Goal: Information Seeking & Learning: Learn about a topic

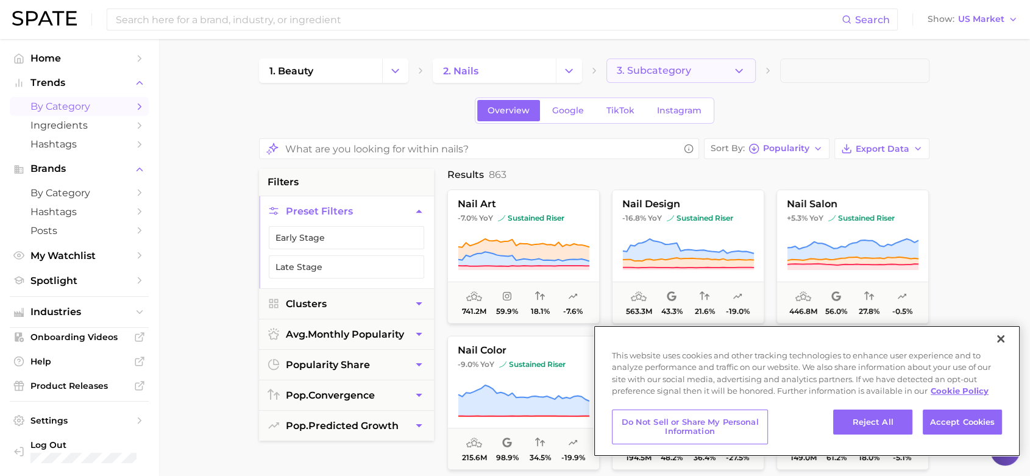
click at [678, 78] on button "3. Subcategory" at bounding box center [680, 71] width 149 height 24
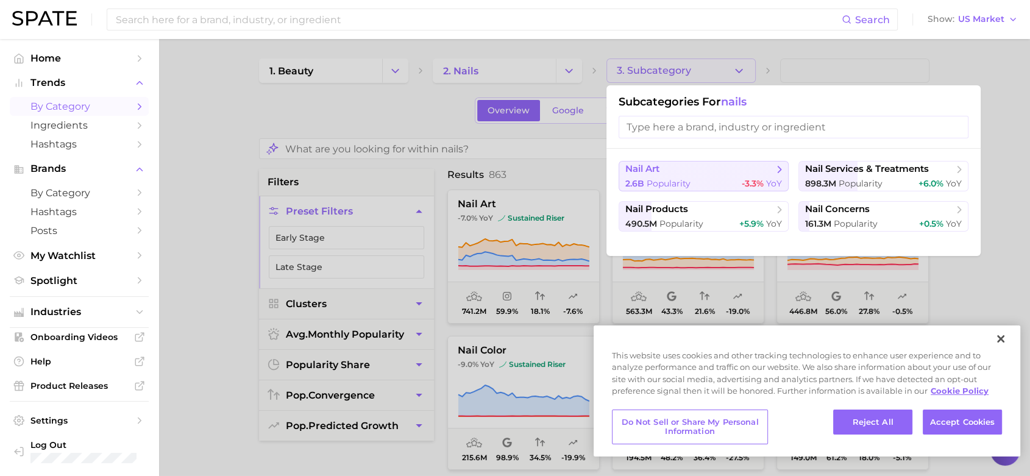
click at [688, 178] on span "Popularity" at bounding box center [669, 183] width 44 height 11
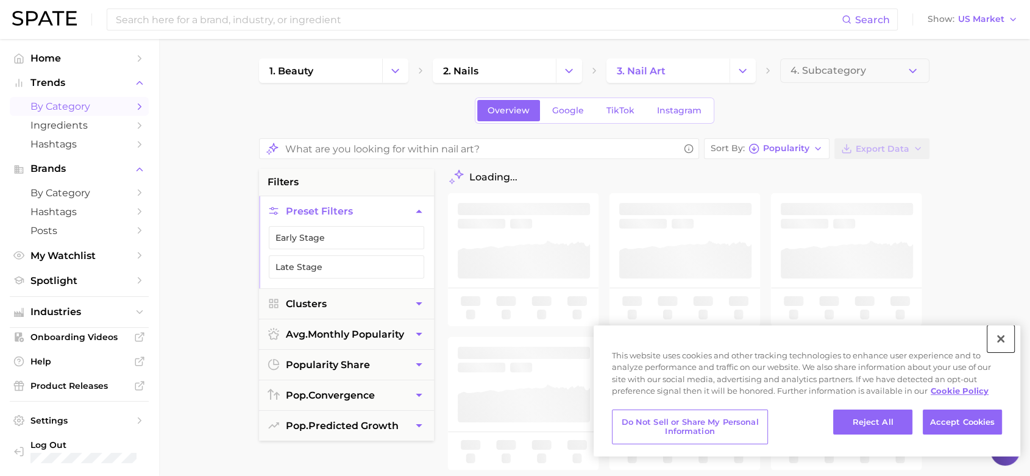
click at [926, 340] on button "Close" at bounding box center [1000, 338] width 27 height 27
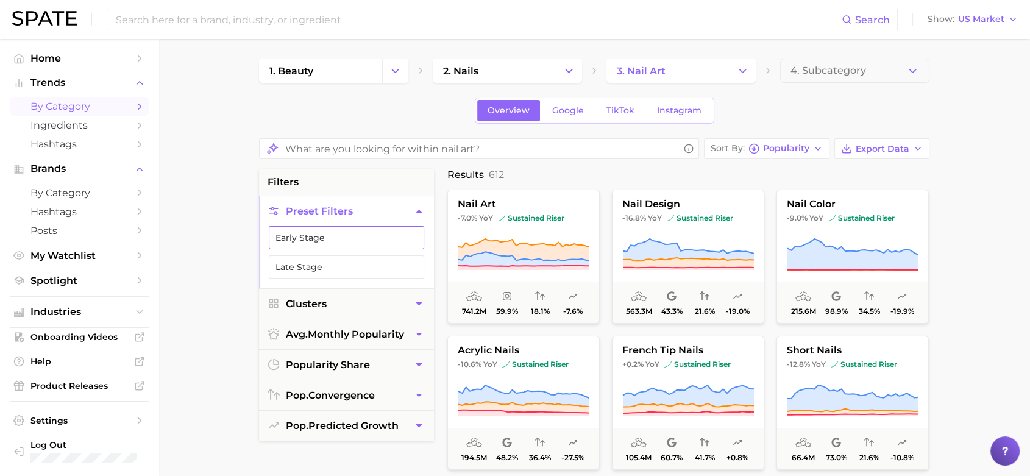
click at [352, 236] on button "Early Stage" at bounding box center [346, 237] width 155 height 23
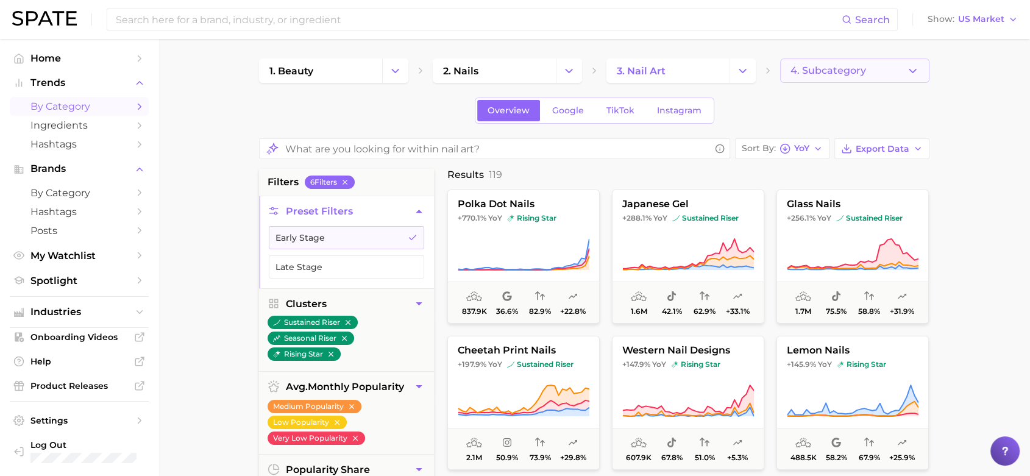
click at [844, 59] on button "4. Subcategory" at bounding box center [854, 71] width 149 height 24
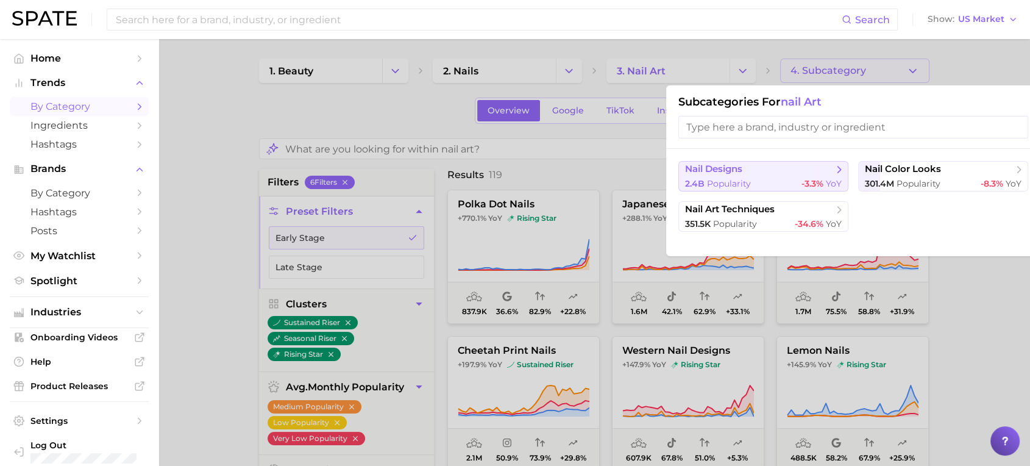
click at [749, 180] on span "Popularity" at bounding box center [729, 183] width 44 height 11
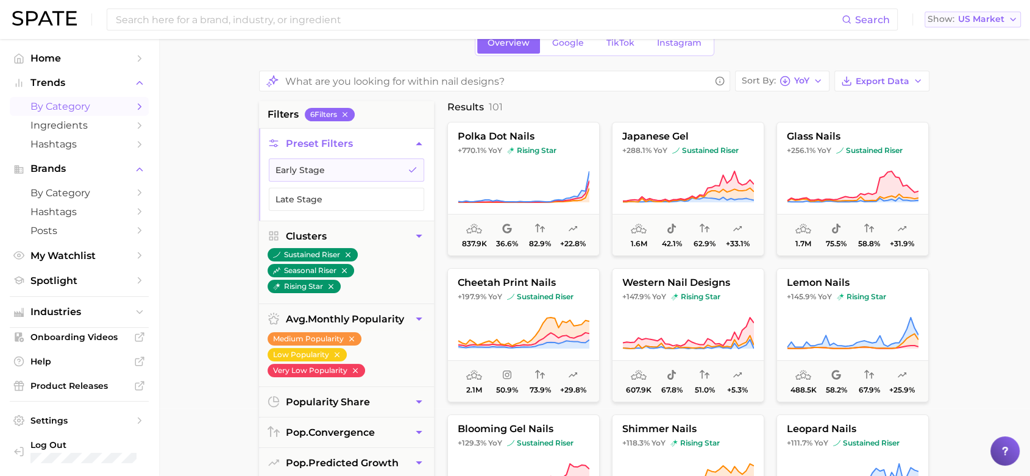
click at [926, 18] on span "US Market" at bounding box center [981, 19] width 46 height 7
click at [926, 128] on button "[GEOGRAPHIC_DATA]" at bounding box center [978, 127] width 107 height 22
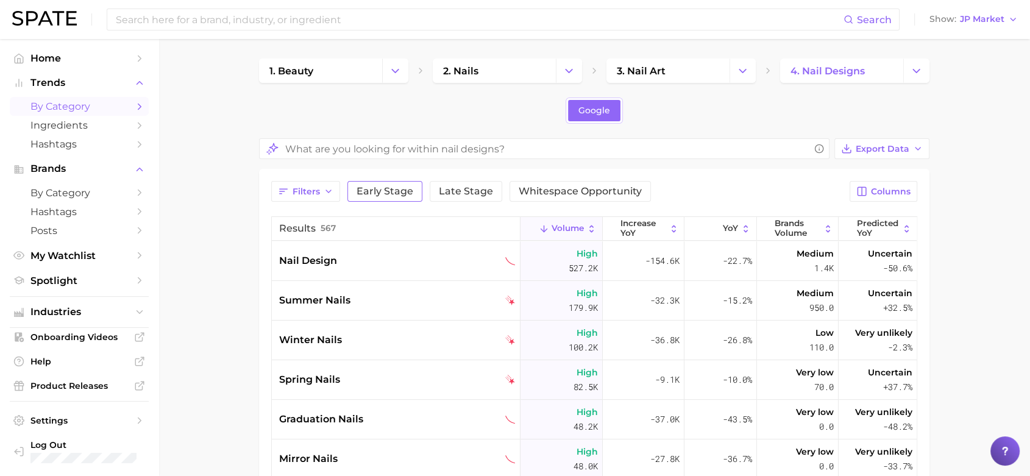
click at [381, 191] on span "Early Stage" at bounding box center [385, 192] width 57 height 10
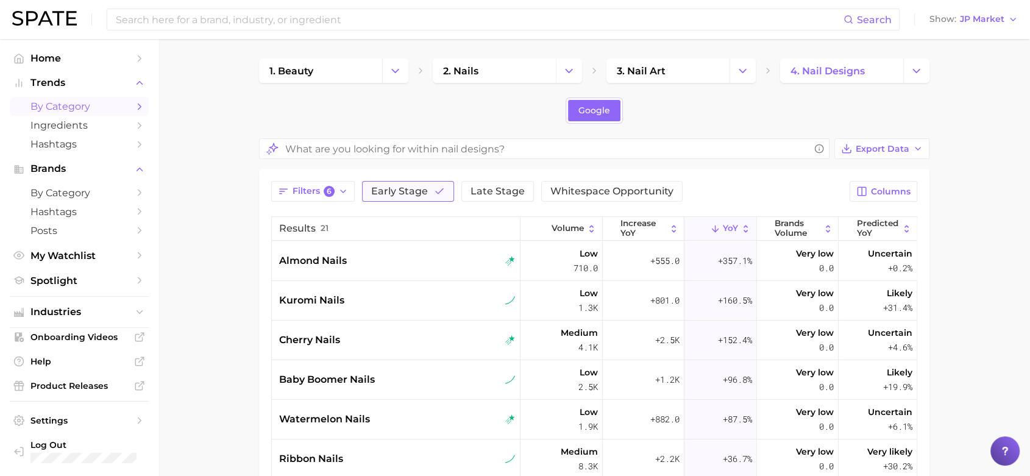
click at [445, 193] on button "Early Stage" at bounding box center [408, 191] width 92 height 21
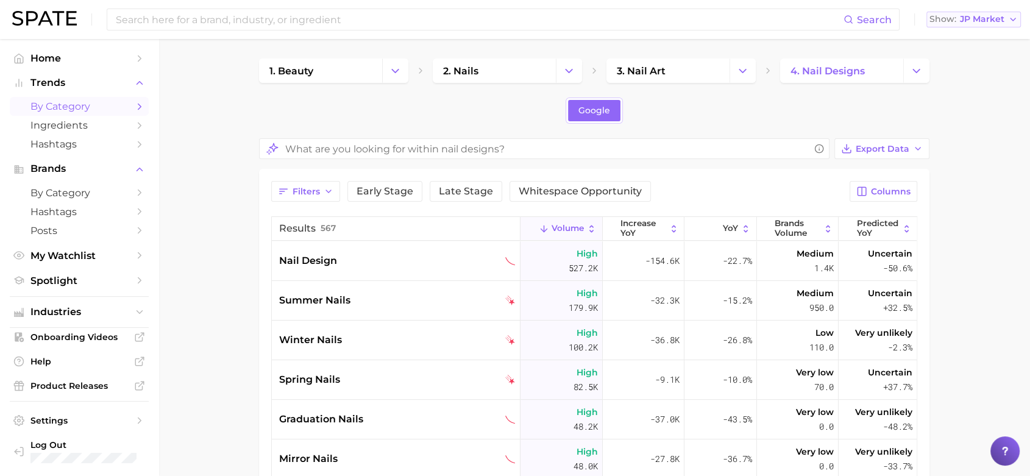
click at [926, 20] on span "JP Market" at bounding box center [982, 19] width 44 height 7
click at [926, 144] on button "Global" at bounding box center [979, 149] width 107 height 22
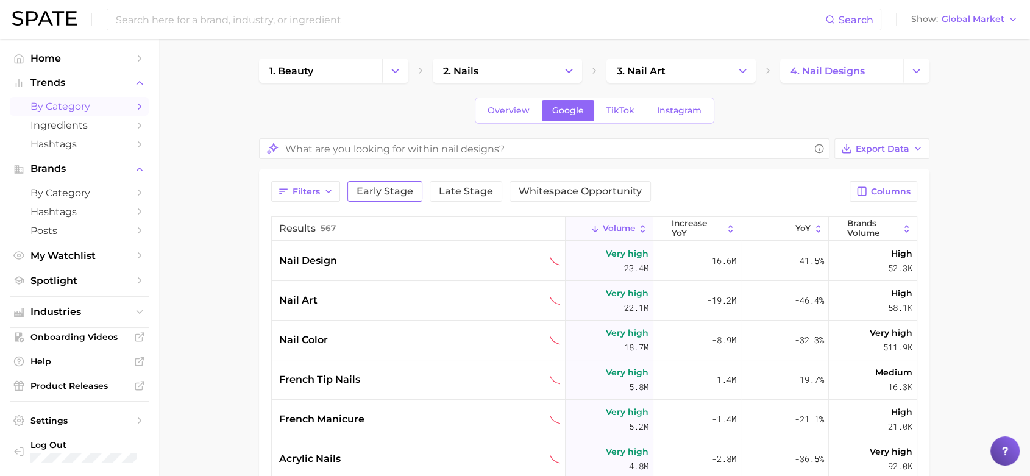
click at [384, 190] on span "Early Stage" at bounding box center [385, 192] width 57 height 10
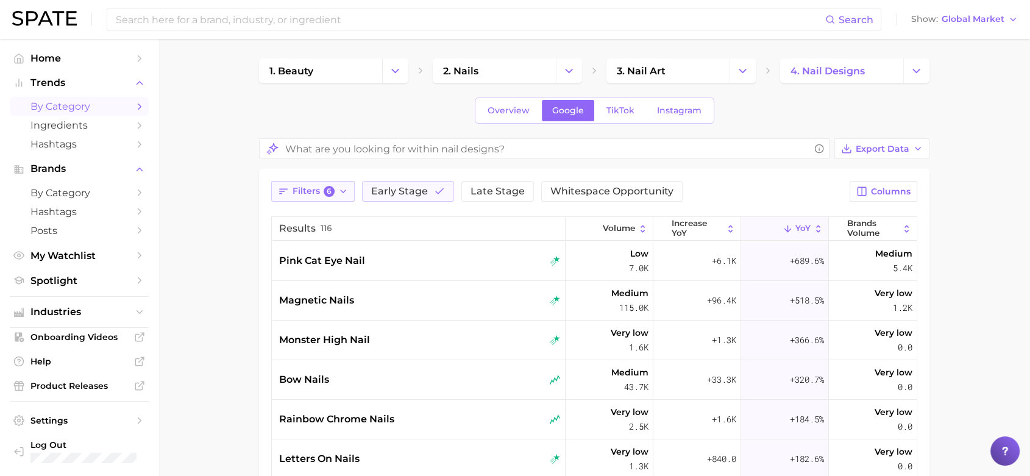
click at [341, 188] on icon "button" at bounding box center [343, 192] width 10 height 10
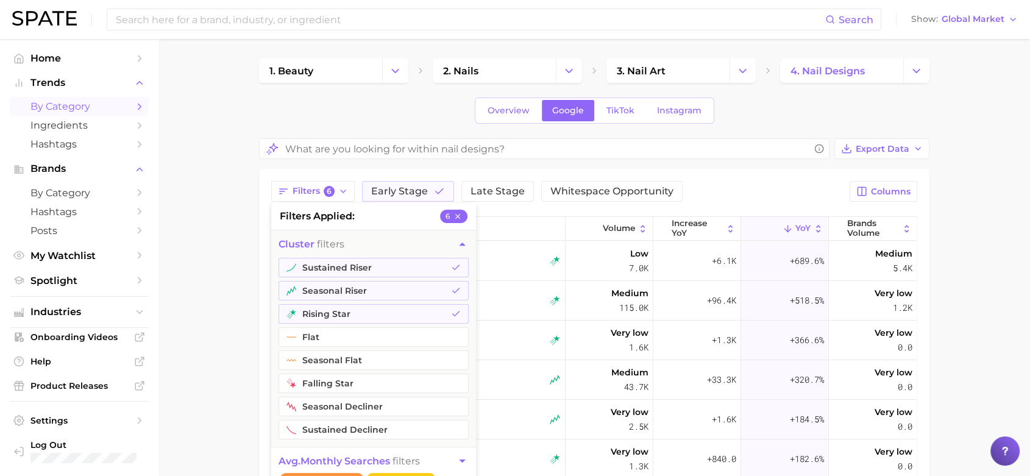
click at [226, 239] on main "1. beauty 2. nails 3. nail art 4. nail designs Overview Google TikTok Instagram…" at bounding box center [594, 402] width 872 height 727
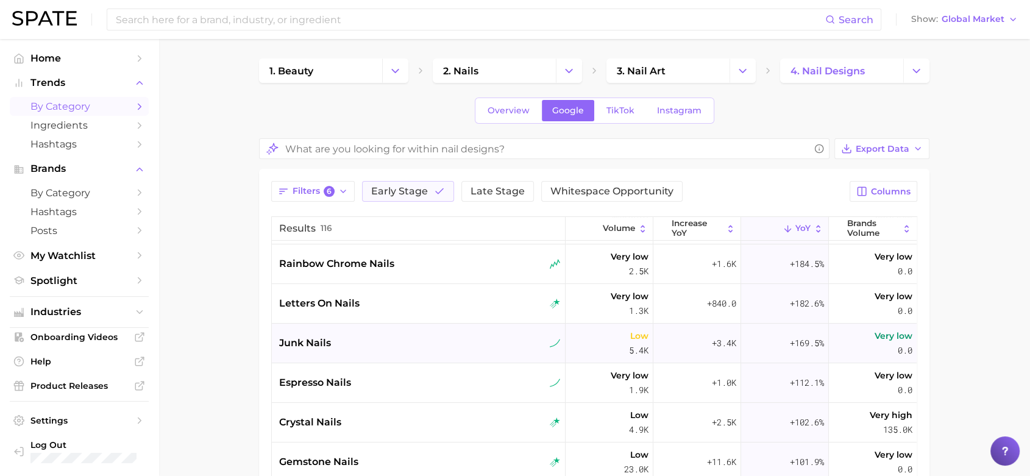
scroll to position [135, 0]
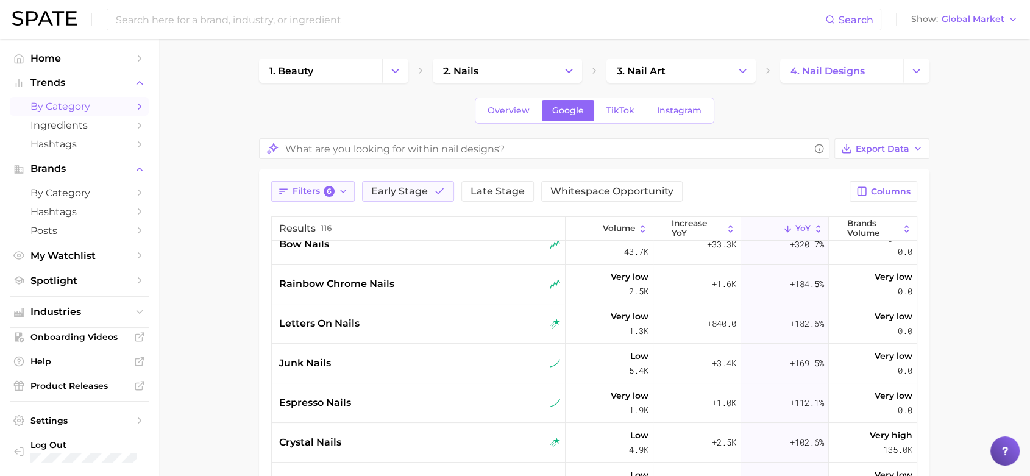
click at [336, 195] on button "Filters 6" at bounding box center [313, 191] width 84 height 21
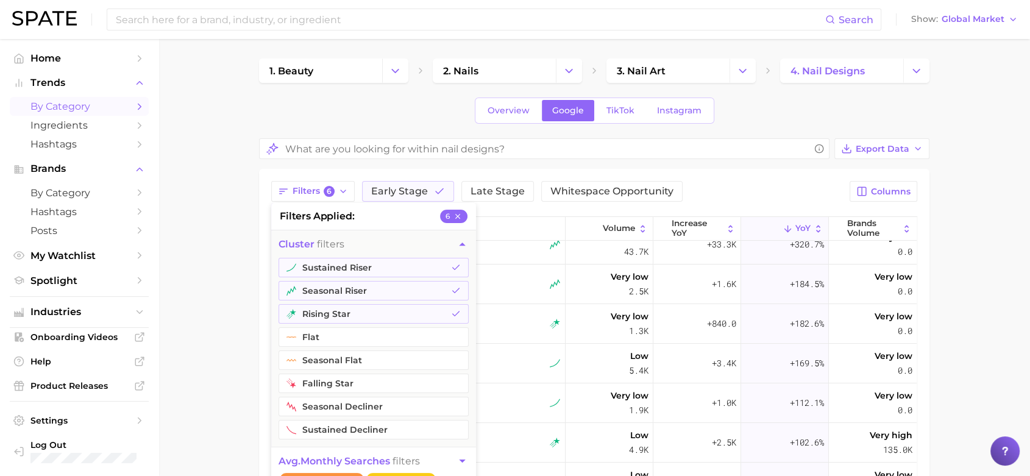
click at [244, 291] on main "1. beauty 2. nails 3. nail art 4. nail designs Overview Google TikTok Instagram…" at bounding box center [594, 402] width 872 height 727
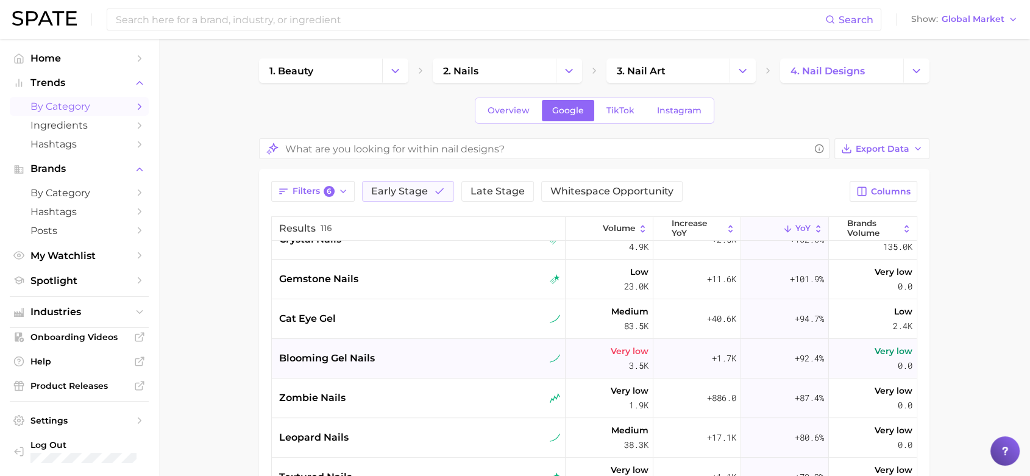
scroll to position [406, 0]
